Goal: Transaction & Acquisition: Purchase product/service

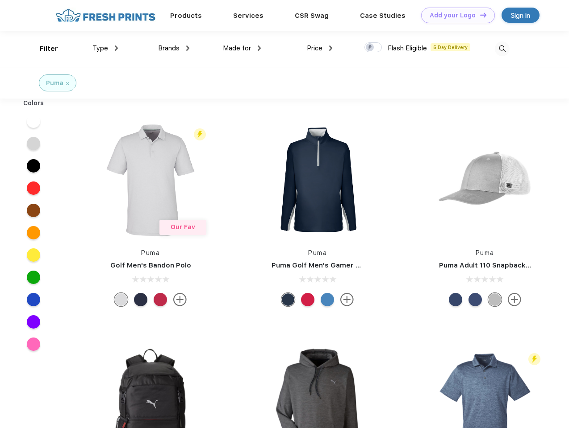
scroll to position [0, 0]
click at [454, 15] on link "Add your Logo Design Tool" at bounding box center [458, 16] width 74 height 16
click at [0, 0] on div "Design Tool" at bounding box center [0, 0] width 0 height 0
click at [479, 15] on link "Add your Logo Design Tool" at bounding box center [458, 16] width 74 height 16
click at [43, 49] on div "Filter" at bounding box center [49, 49] width 18 height 10
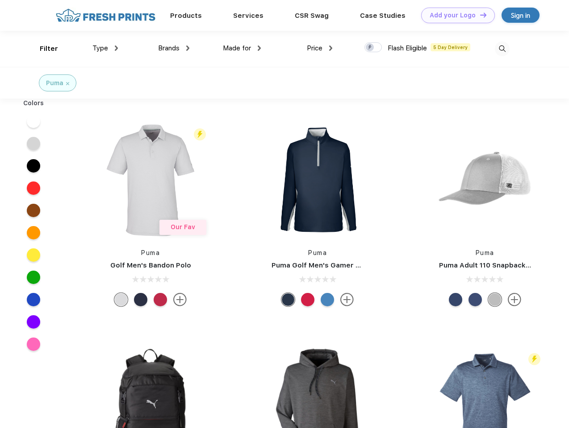
click at [105, 48] on span "Type" at bounding box center [100, 48] width 16 height 8
click at [174, 48] on span "Brands" at bounding box center [168, 48] width 21 height 8
click at [242, 48] on span "Made for" at bounding box center [237, 48] width 28 height 8
click at [320, 48] on span "Price" at bounding box center [315, 48] width 16 height 8
click at [373, 48] on div at bounding box center [372, 47] width 17 height 10
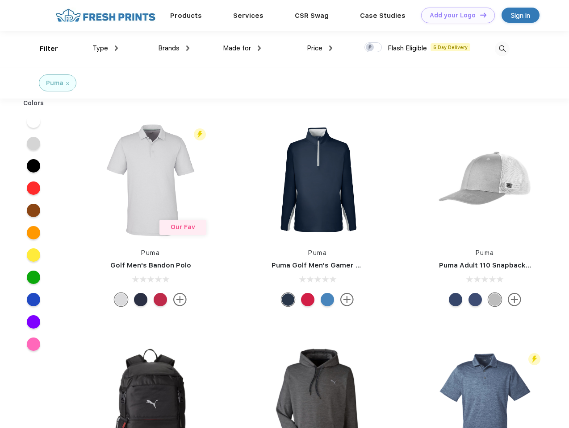
click at [370, 48] on input "checkbox" at bounding box center [367, 45] width 6 height 6
click at [502, 49] on img at bounding box center [502, 49] width 15 height 15
